Goal: Check status

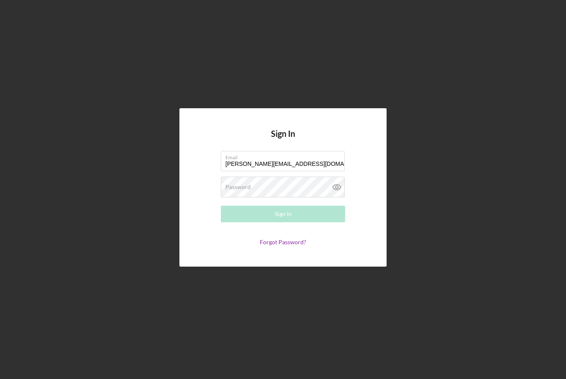
type input "[PERSON_NAME][EMAIL_ADDRESS][DOMAIN_NAME]"
click at [313, 197] on div "Password Required" at bounding box center [283, 187] width 124 height 21
click at [335, 197] on icon at bounding box center [337, 187] width 21 height 21
click at [317, 222] on button "Sign In" at bounding box center [283, 214] width 124 height 17
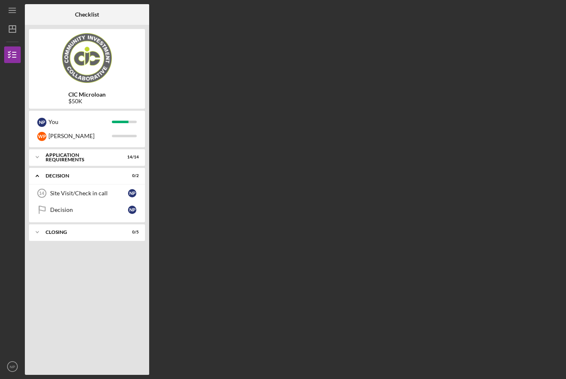
click at [66, 195] on div "Site Visit/Check in call" at bounding box center [89, 193] width 78 height 7
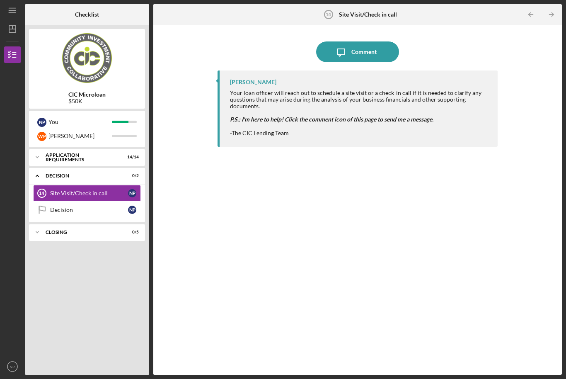
click at [71, 207] on div "Decision" at bounding box center [89, 210] width 78 height 7
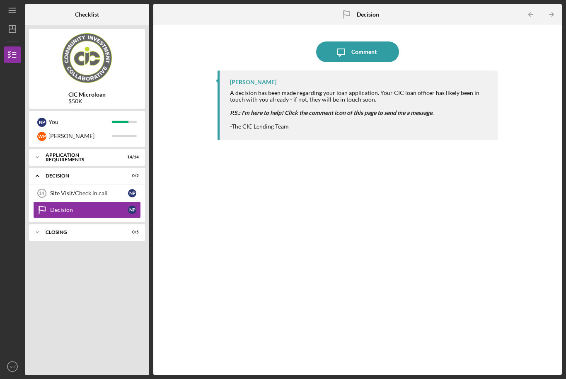
click at [66, 185] on link "Site Visit/Check in call 14 Site Visit/Check in call N P" at bounding box center [87, 193] width 108 height 17
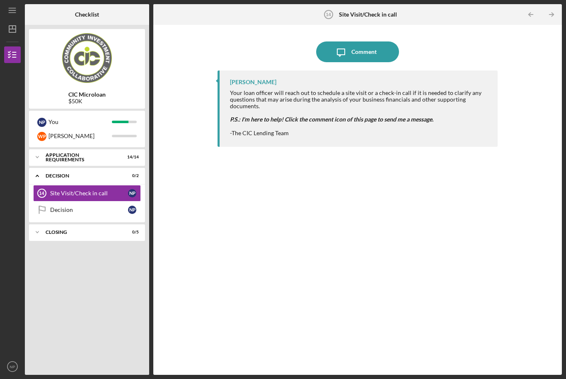
click at [61, 207] on div "Decision" at bounding box center [89, 210] width 78 height 7
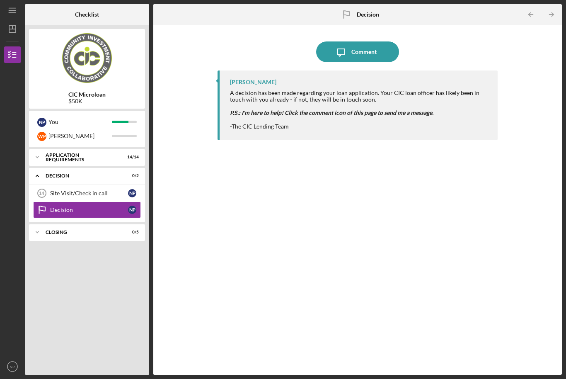
click at [95, 129] on div "[PERSON_NAME]" at bounding box center [80, 136] width 63 height 14
click at [140, 149] on div "Icon/Expander APPLICATION REQUIREMENTS 14 / 14" at bounding box center [87, 157] width 116 height 17
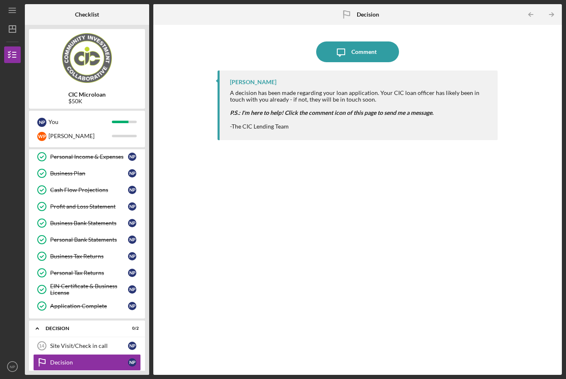
scroll to position [84, 0]
click at [74, 343] on div "Site Visit/Check in call" at bounding box center [89, 346] width 78 height 7
